Goal: Information Seeking & Learning: Learn about a topic

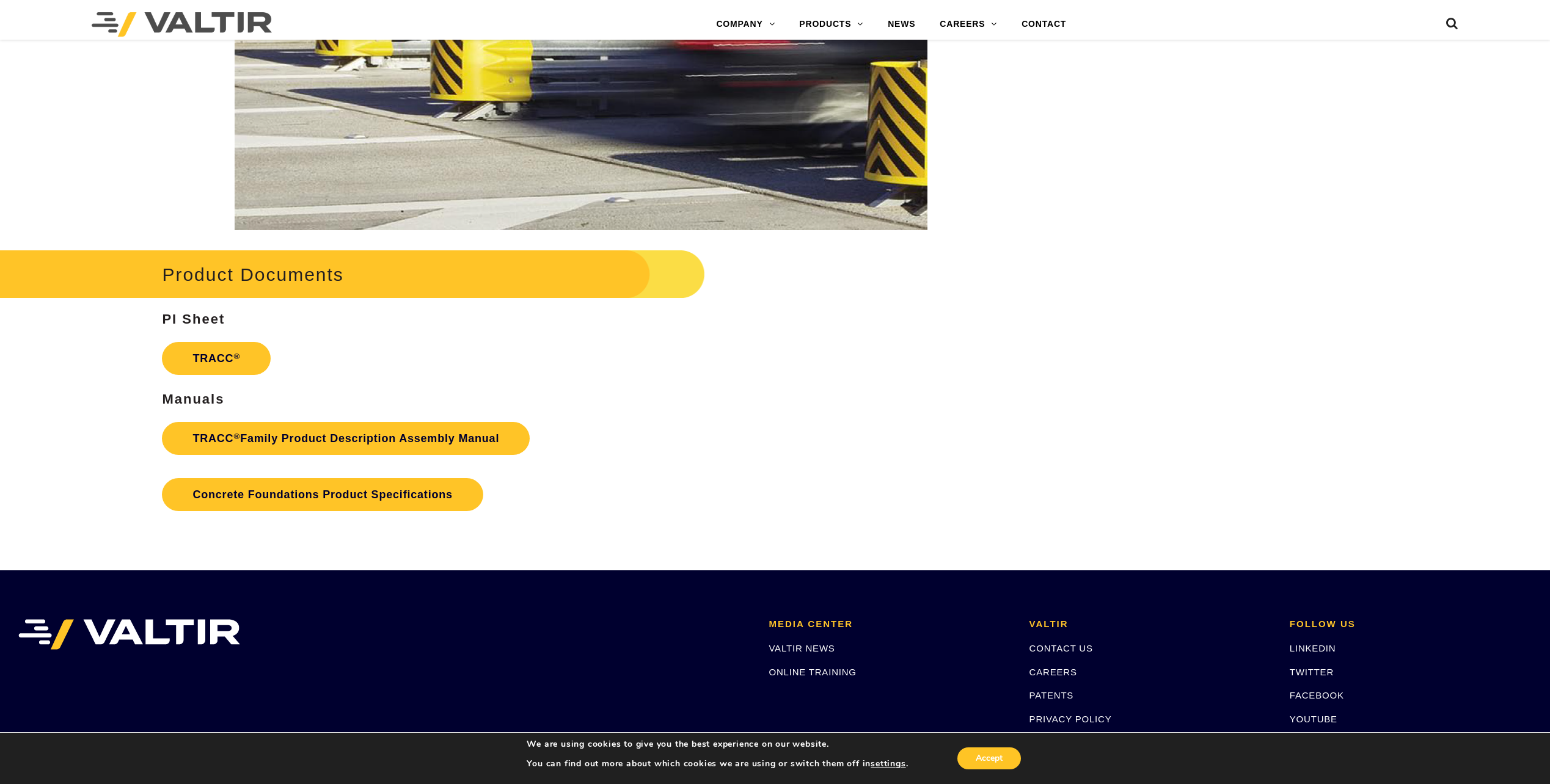
scroll to position [1893, 0]
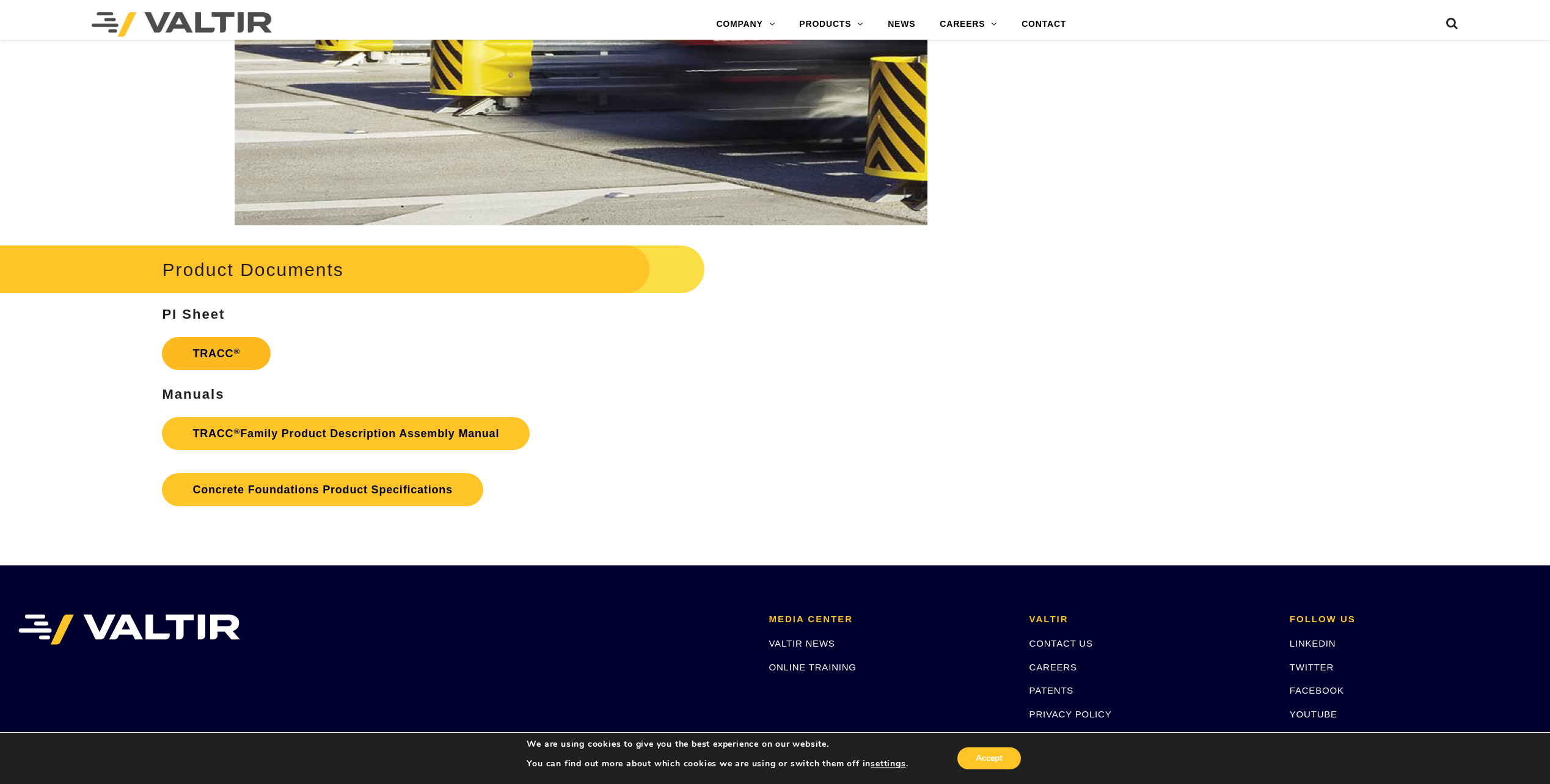
click at [207, 352] on link "TRACC ®" at bounding box center [216, 354] width 109 height 33
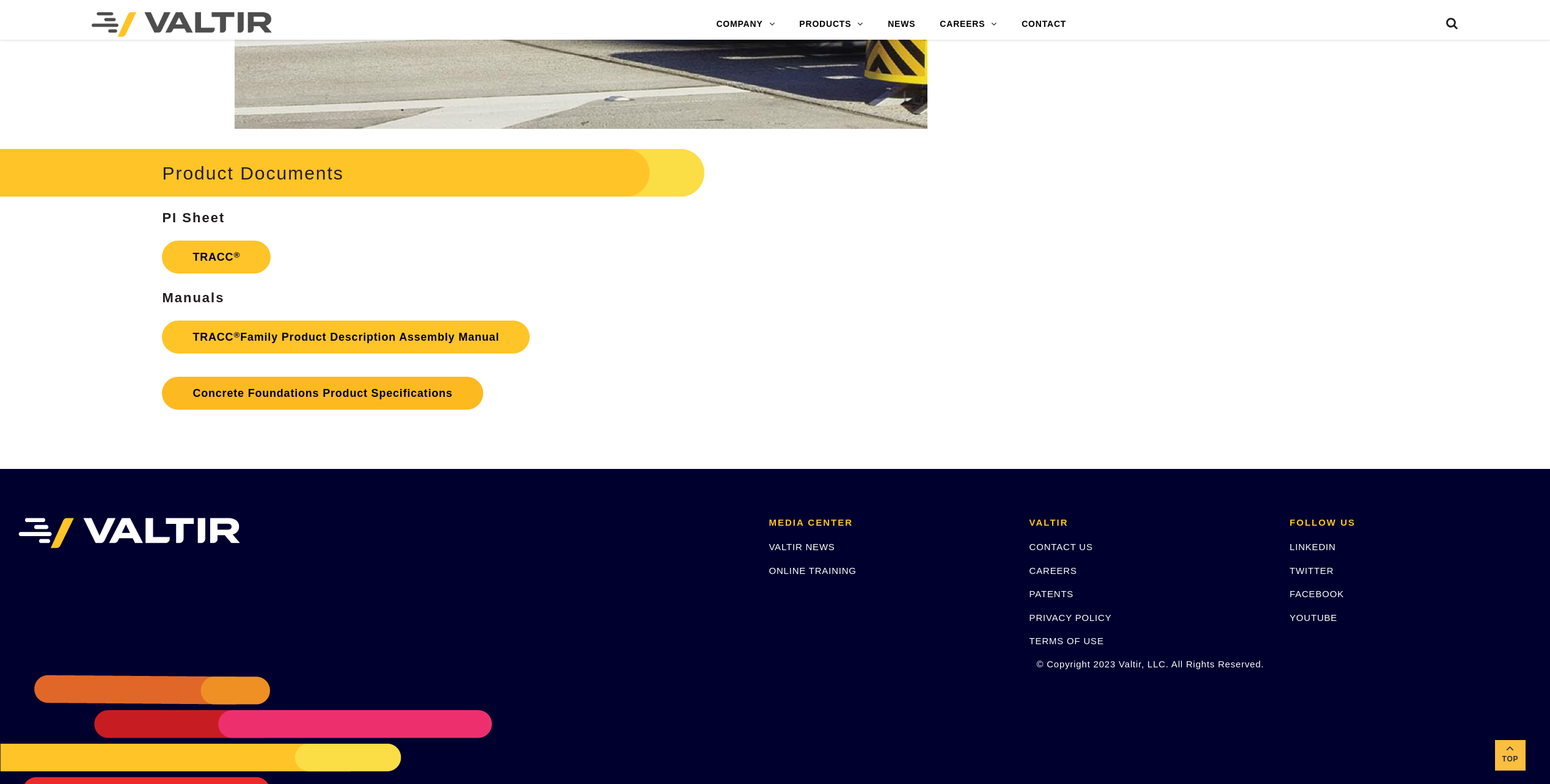
scroll to position [2041, 0]
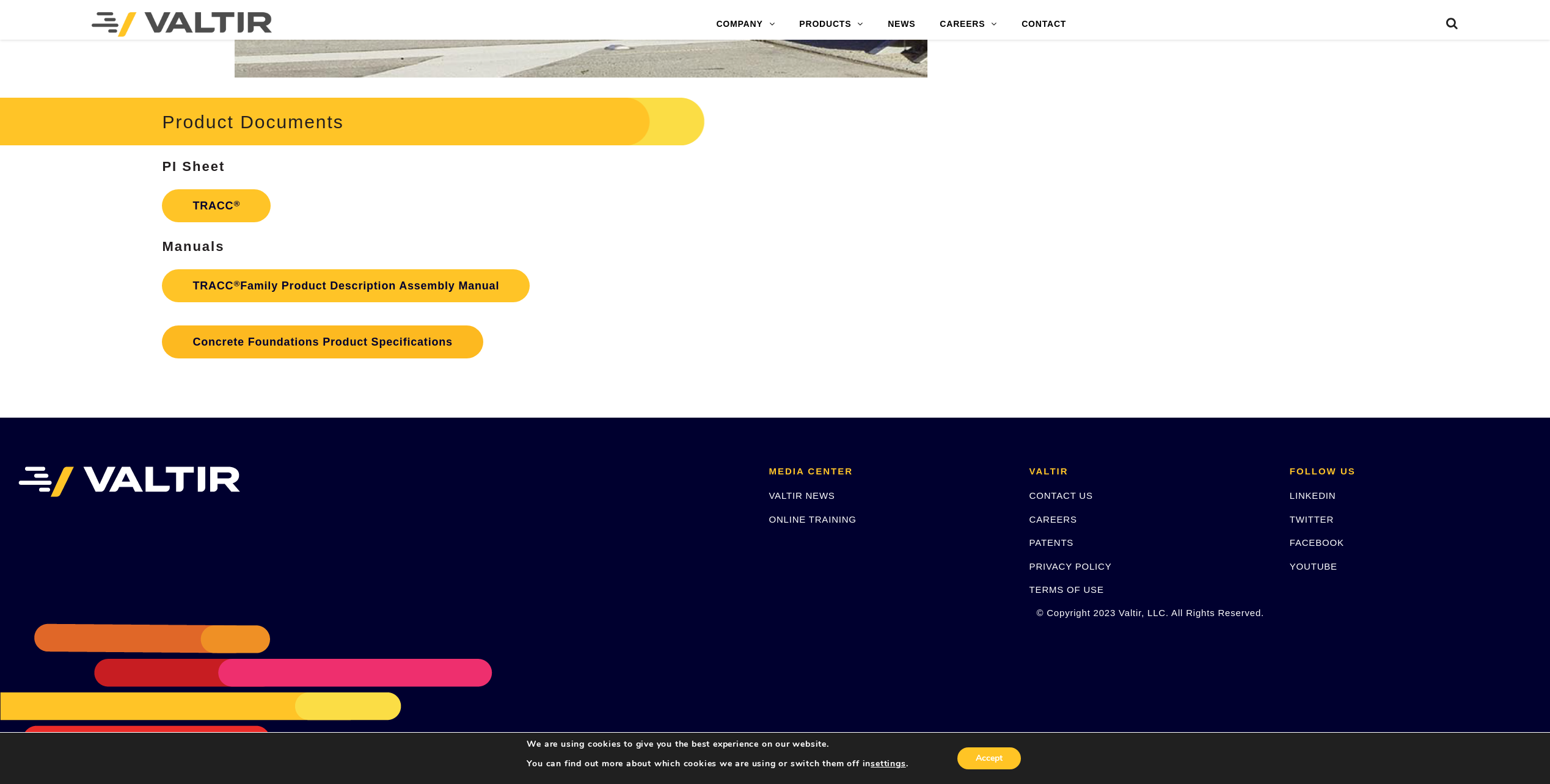
click at [259, 343] on link "Concrete Foundations Product Specifications" at bounding box center [323, 342] width 321 height 33
